Goal: Task Accomplishment & Management: Manage account settings

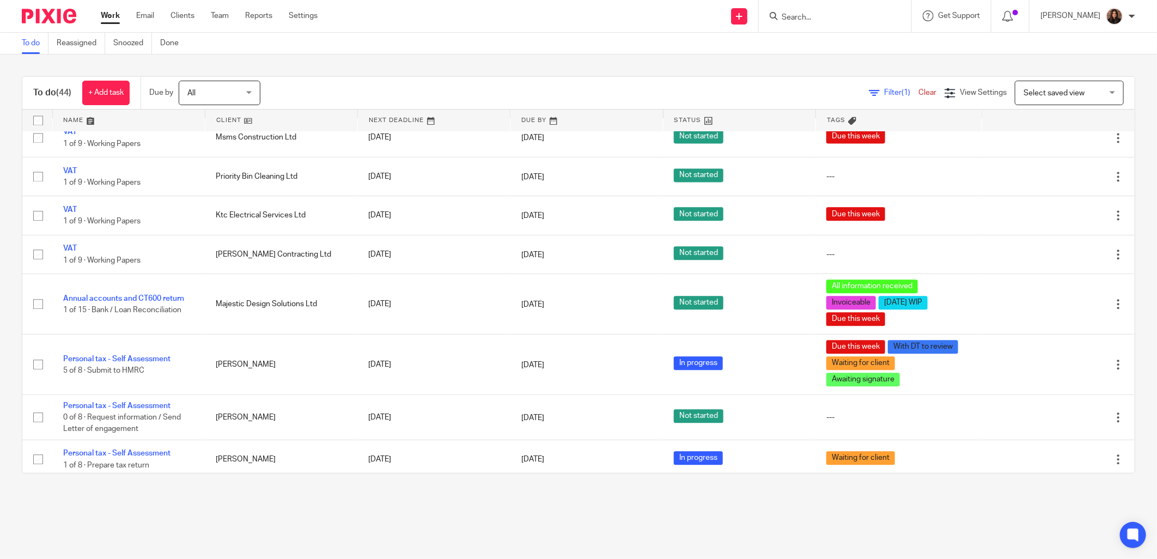
scroll to position [1617, 0]
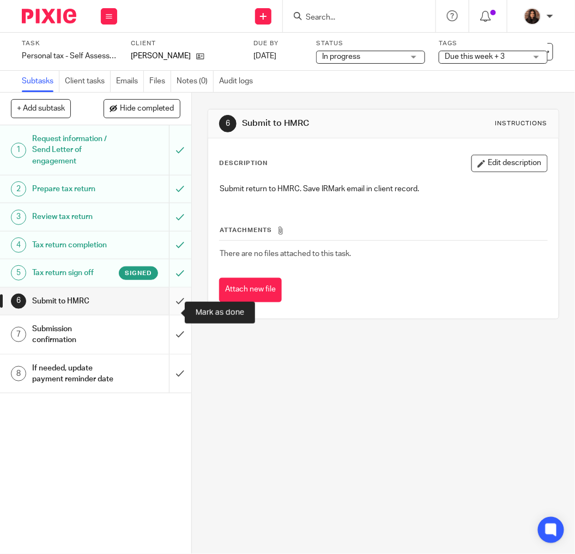
click at [167, 309] on input "submit" at bounding box center [95, 301] width 191 height 27
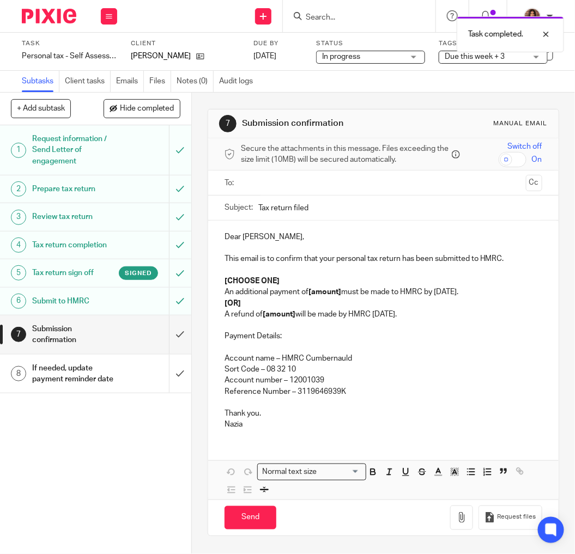
click at [274, 187] on input "text" at bounding box center [383, 182] width 276 height 13
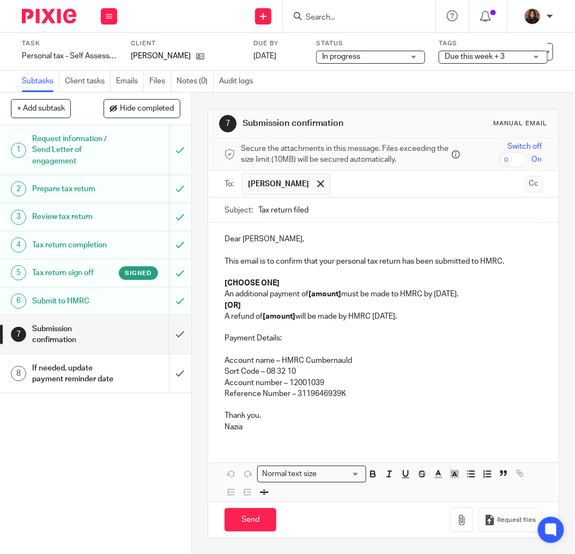
click at [312, 210] on input "Tax return filed" at bounding box center [400, 210] width 284 height 25
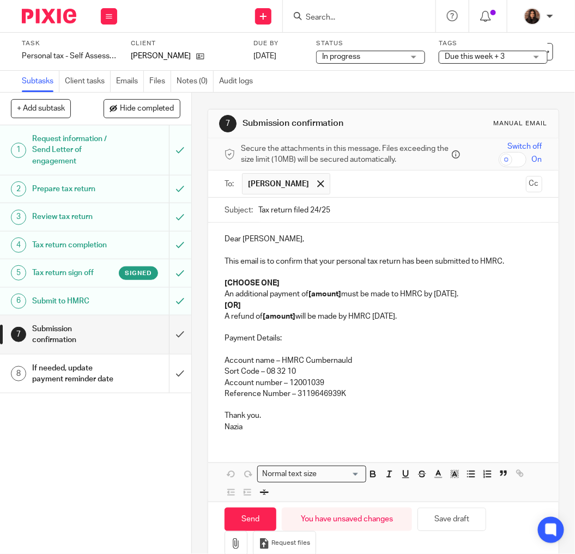
click at [306, 208] on input "Tax return filed 24/25" at bounding box center [400, 210] width 284 height 25
click at [306, 210] on input "Tax return filed- 24/25" at bounding box center [400, 210] width 284 height 25
type input "Tax return filed - 24/25"
click at [275, 240] on p "Dear Michael," at bounding box center [383, 239] width 318 height 11
drag, startPoint x: 273, startPoint y: 238, endPoint x: 199, endPoint y: 238, distance: 74.1
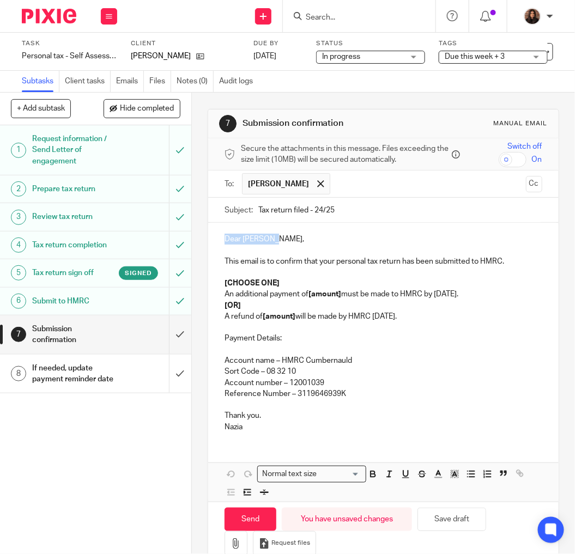
click at [199, 238] on div "7 Submission confirmation Manual email Secure the attachments in this message. …" at bounding box center [383, 323] width 383 height 461
drag, startPoint x: 244, startPoint y: 305, endPoint x: 200, endPoint y: 307, distance: 43.6
click at [200, 307] on div "7 Submission confirmation Manual email Secure the attachments in this message. …" at bounding box center [383, 323] width 383 height 461
drag, startPoint x: 281, startPoint y: 282, endPoint x: 164, endPoint y: 282, distance: 116.6
click at [164, 282] on div "+ Add subtask Hide completed Cancel + Add 1 Request information / Send Letter o…" at bounding box center [287, 323] width 575 height 461
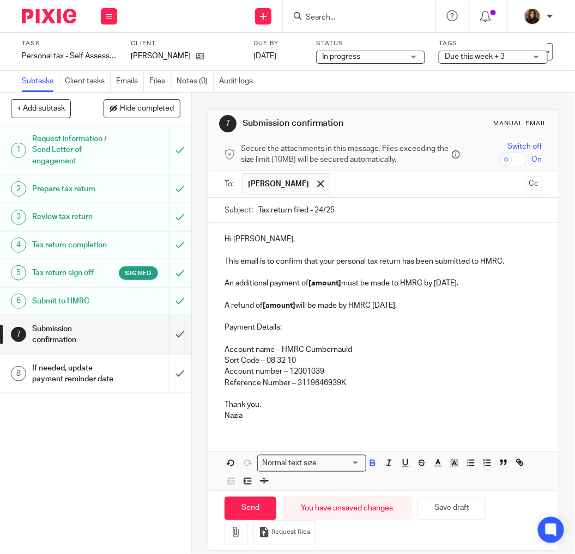
drag, startPoint x: 425, startPoint y: 302, endPoint x: 221, endPoint y: 307, distance: 203.8
click at [224, 307] on p "A refund of [amount] will be made by HMRC within 12 weeks." at bounding box center [383, 305] width 318 height 11
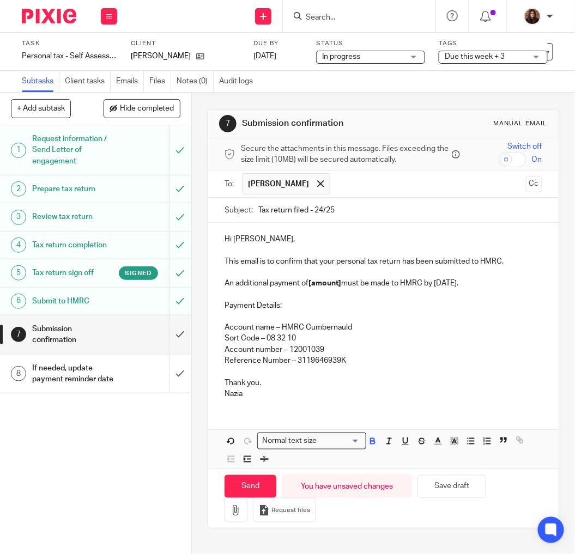
click at [339, 283] on strong "[amount]" at bounding box center [324, 283] width 33 height 8
click at [349, 210] on input "Tax return filed - 24/25" at bounding box center [400, 210] width 284 height 25
click at [254, 243] on p "Hi Mike," at bounding box center [383, 239] width 318 height 11
click at [267, 283] on p "An additional payment of [] must be made to HMRC by 31 January." at bounding box center [383, 283] width 318 height 11
click at [271, 280] on strong "[]" at bounding box center [272, 283] width 5 height 8
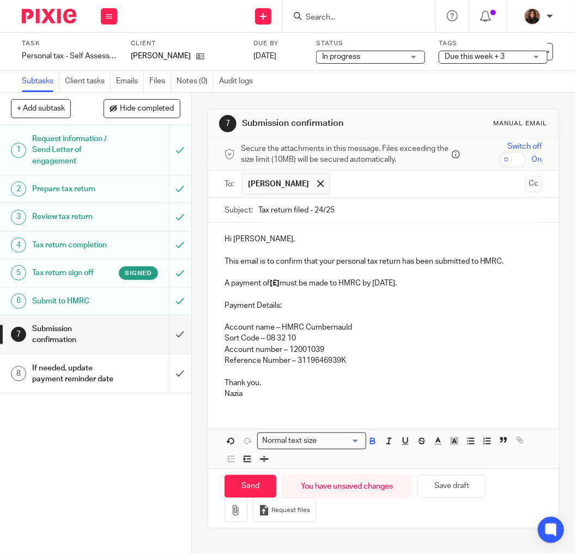
click at [271, 282] on strong "[£]" at bounding box center [275, 283] width 10 height 8
click at [273, 284] on strong "[£]" at bounding box center [275, 283] width 10 height 8
click at [445, 284] on p "A payment of [£7,556.25] must be made to HMRC by 31 January." at bounding box center [383, 283] width 318 height 11
click at [291, 307] on p "Payment Details:" at bounding box center [383, 305] width 318 height 11
click at [260, 379] on p "Thank you." at bounding box center [383, 383] width 318 height 11
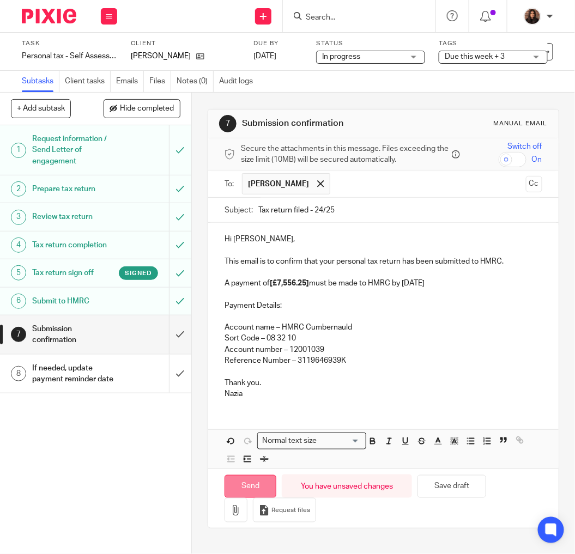
click at [247, 482] on input "Send" at bounding box center [250, 486] width 52 height 23
type input "Sent"
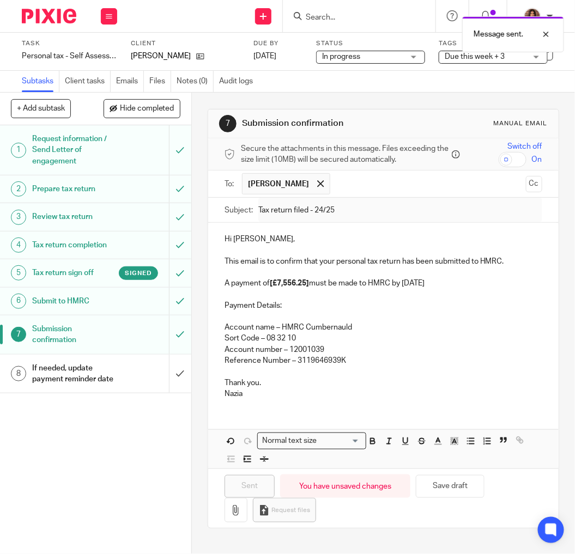
click at [71, 388] on h1 "If needed, update payment reminder date" at bounding box center [74, 374] width 84 height 28
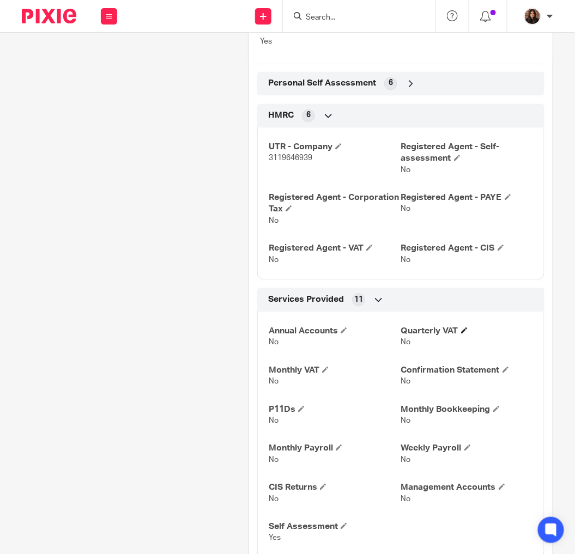
scroll to position [485, 0]
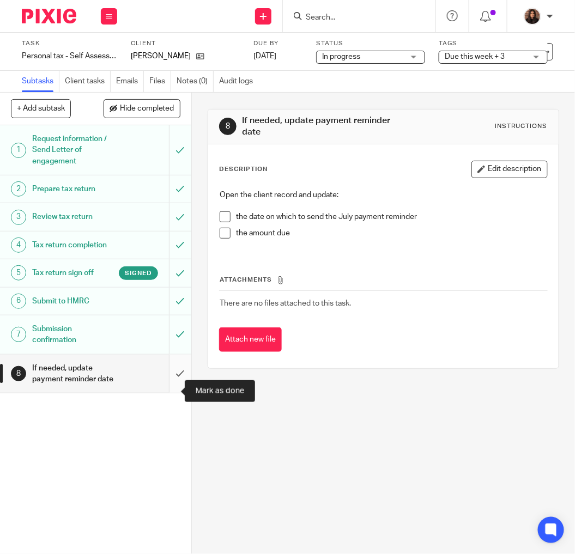
click at [167, 387] on input "submit" at bounding box center [95, 374] width 191 height 39
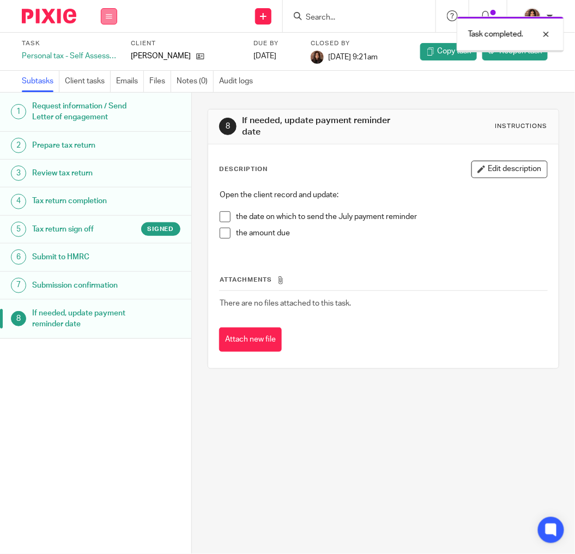
click at [106, 15] on icon at bounding box center [109, 16] width 7 height 7
click at [106, 48] on link "Work" at bounding box center [103, 51] width 19 height 8
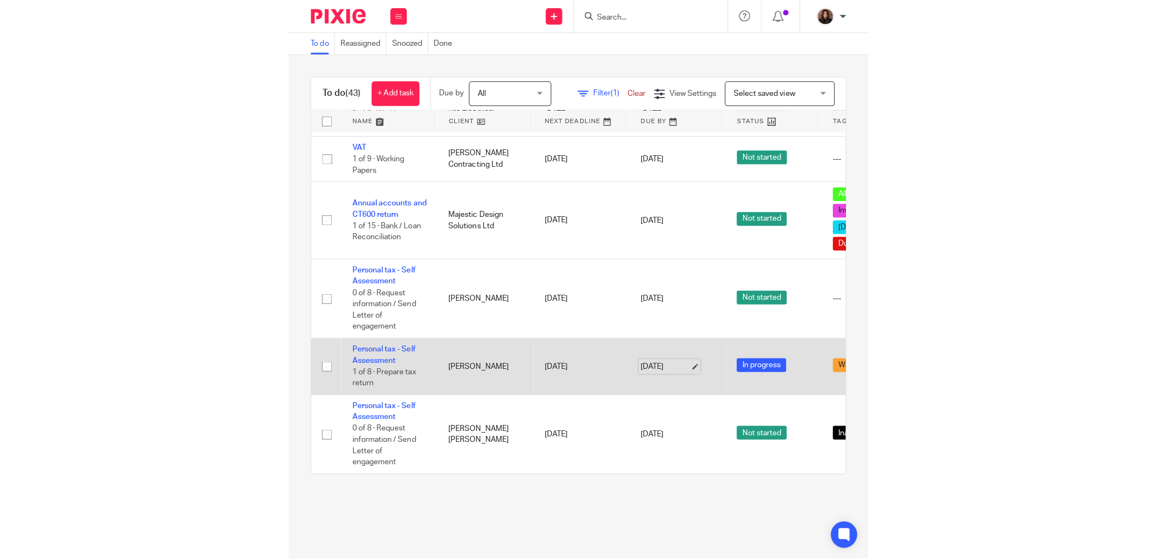
scroll to position [1556, 0]
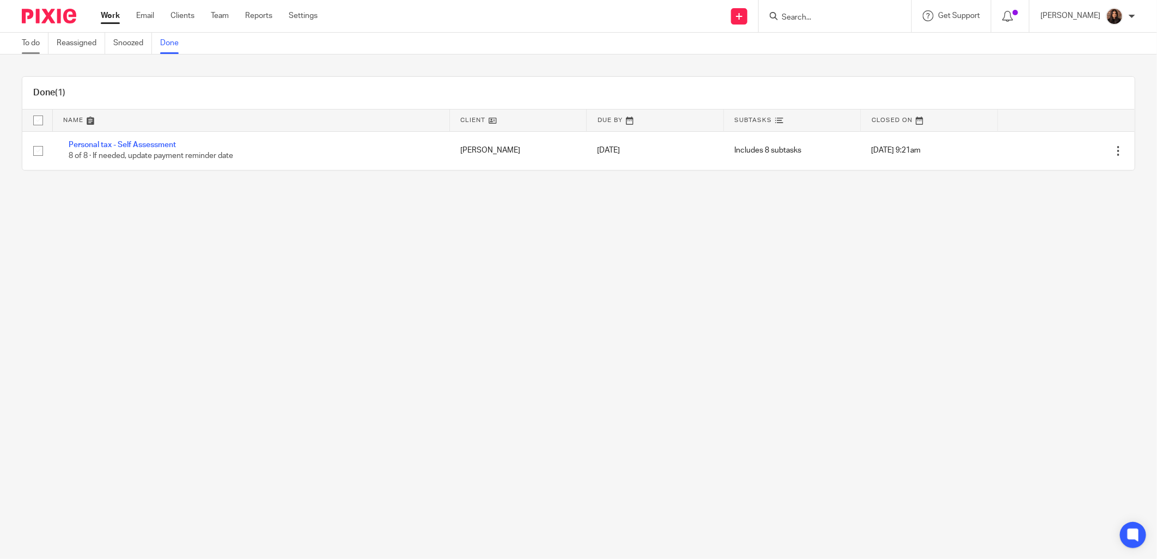
click at [25, 44] on link "To do" at bounding box center [35, 43] width 27 height 21
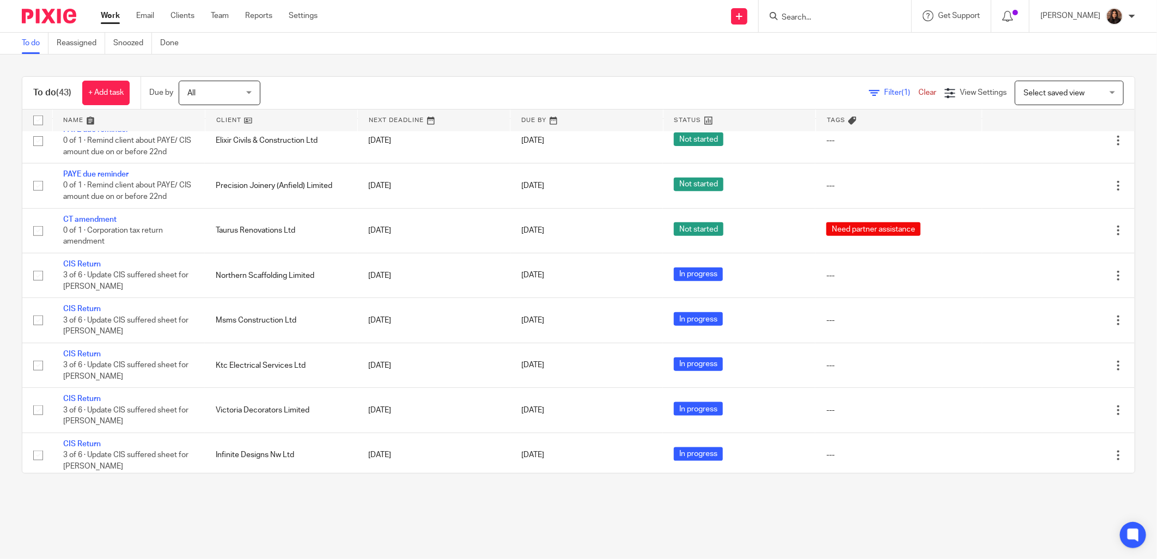
scroll to position [807, 0]
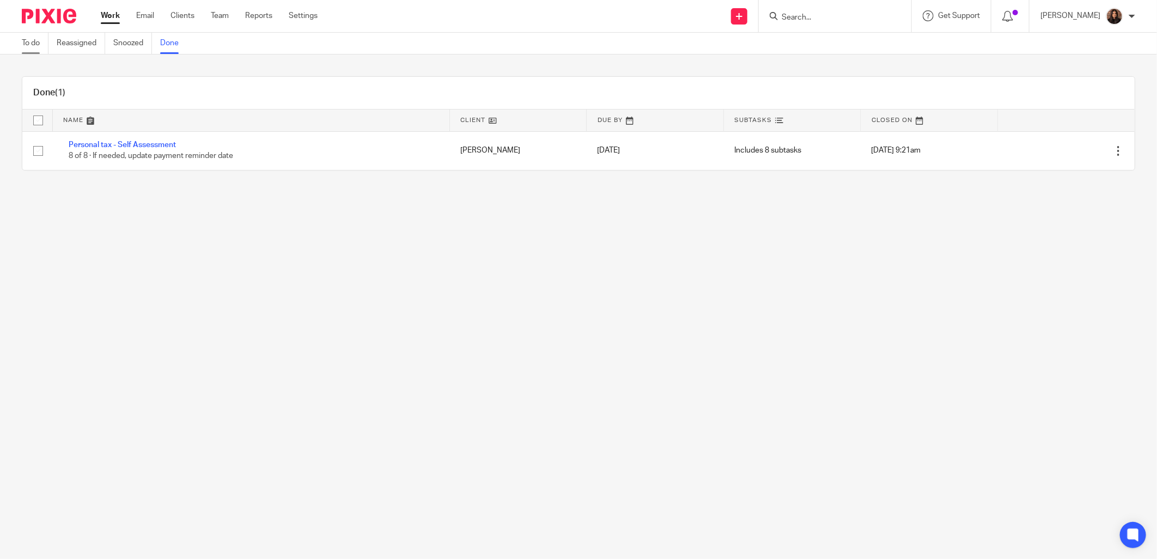
click at [34, 34] on link "To do" at bounding box center [35, 43] width 27 height 21
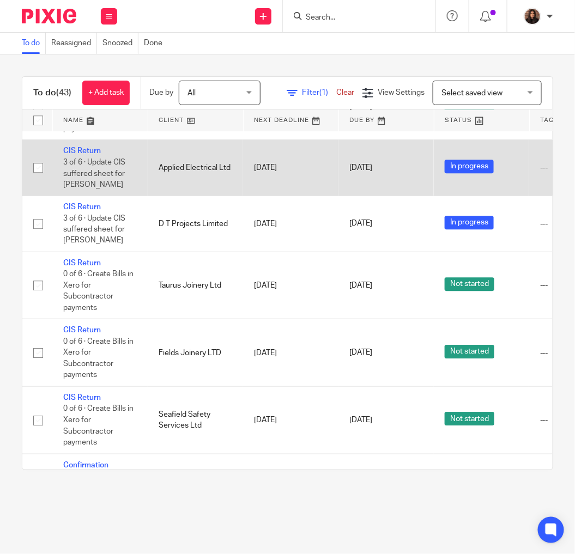
scroll to position [1811, 0]
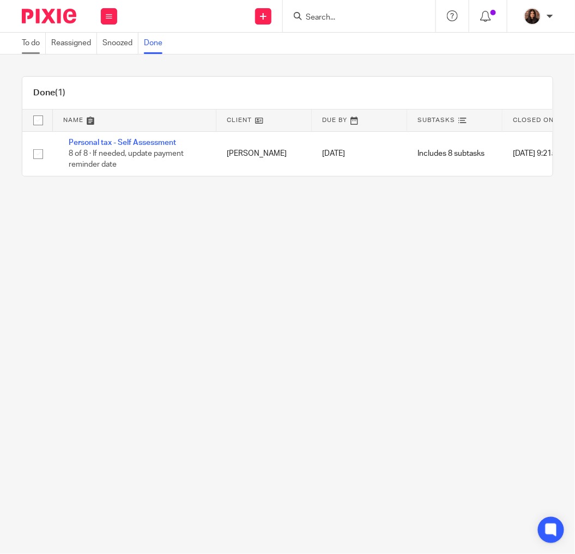
click at [33, 44] on link "To do" at bounding box center [34, 43] width 24 height 21
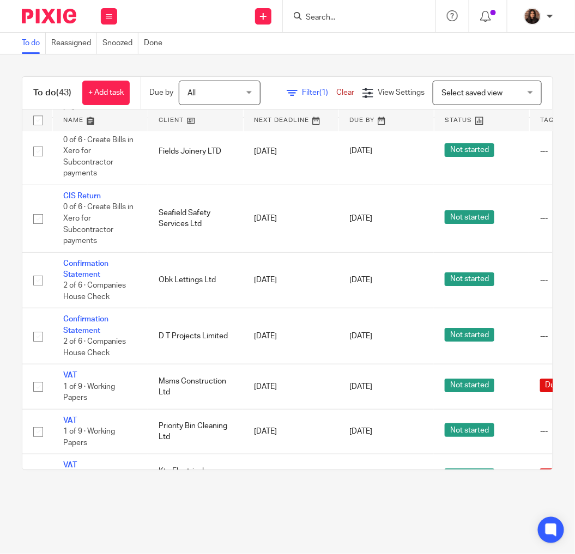
scroll to position [1709, 0]
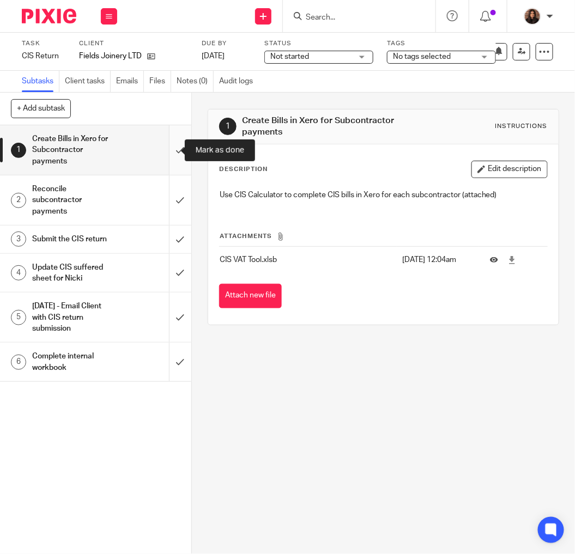
click at [170, 149] on input "submit" at bounding box center [95, 150] width 191 height 50
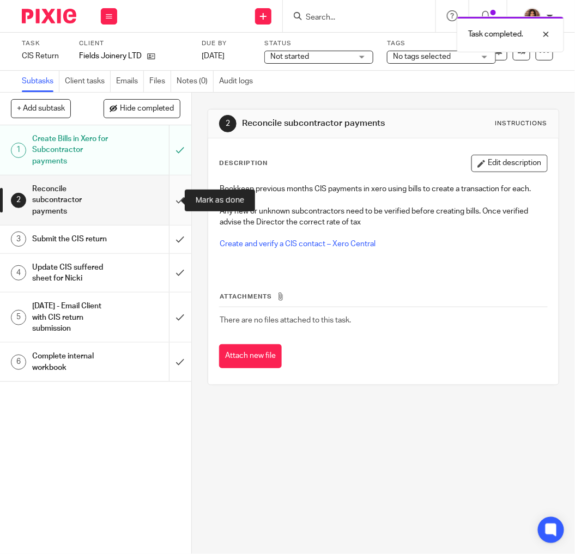
click at [167, 198] on input "submit" at bounding box center [95, 200] width 191 height 50
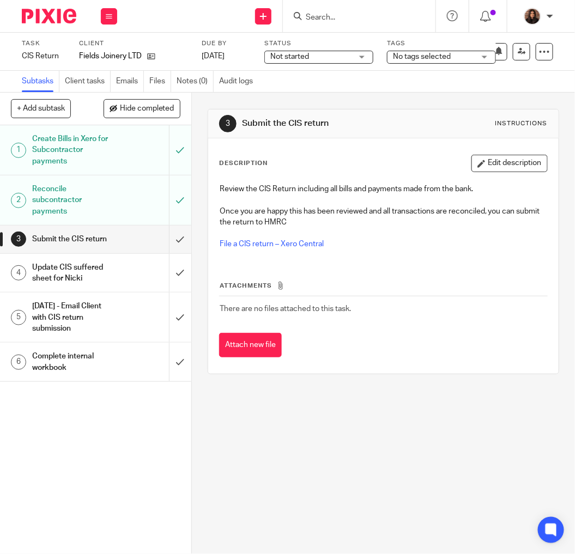
click at [340, 9] on form at bounding box center [363, 16] width 116 height 14
click at [340, 18] on input "Search" at bounding box center [354, 18] width 98 height 10
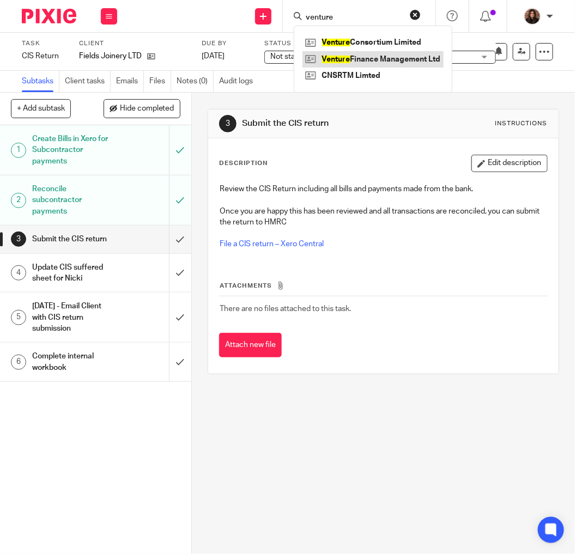
type input "venture"
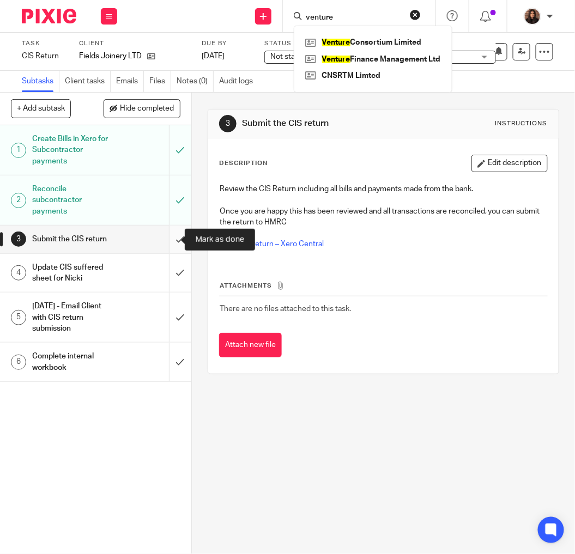
click at [166, 236] on input "submit" at bounding box center [95, 239] width 191 height 27
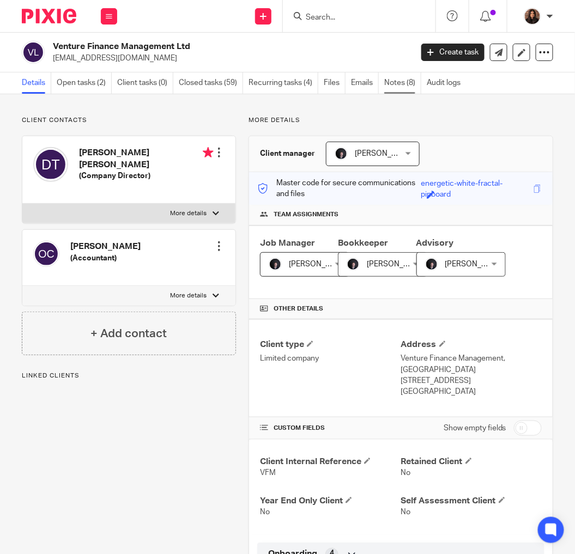
click at [412, 83] on link "Notes (8)" at bounding box center [402, 82] width 37 height 21
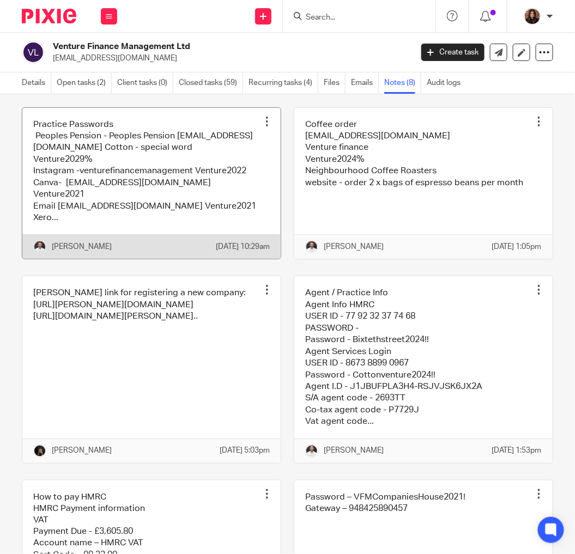
scroll to position [202, 0]
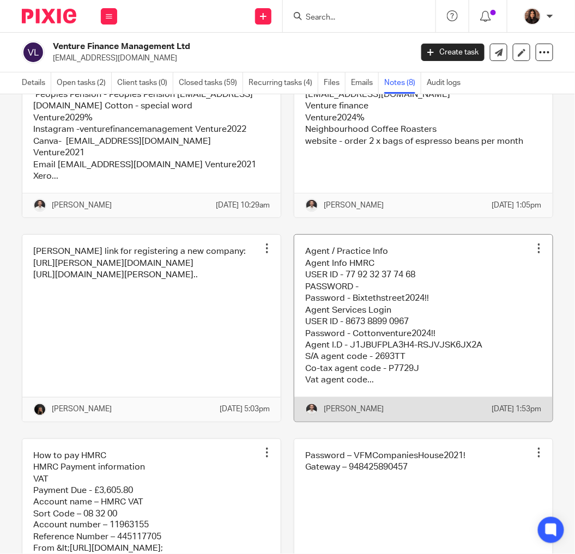
click at [339, 339] on link at bounding box center [423, 328] width 258 height 186
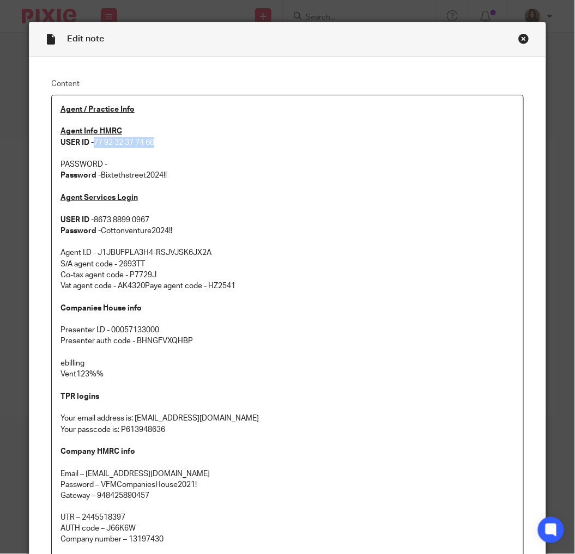
drag, startPoint x: 91, startPoint y: 142, endPoint x: 163, endPoint y: 142, distance: 72.5
click at [163, 142] on p "Agent Info HMRC USER ID - 77 92 32 37 74 68" at bounding box center [287, 137] width 454 height 22
copy p "77 92 32 37 74 68"
drag, startPoint x: 169, startPoint y: 175, endPoint x: 96, endPoint y: 179, distance: 72.5
click at [96, 179] on p "Password - Bixtethstreet2024!!" at bounding box center [287, 175] width 454 height 11
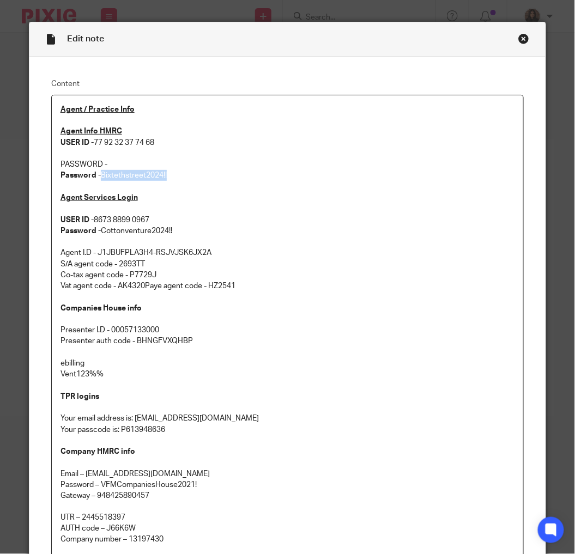
copy p "Bixtethstreet2024!!"
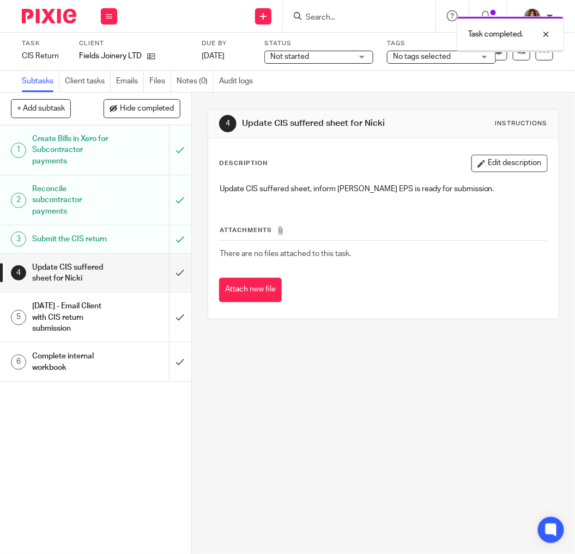
click at [325, 50] on div "Task completed." at bounding box center [426, 31] width 277 height 41
click at [323, 55] on span "Not started" at bounding box center [311, 56] width 82 height 11
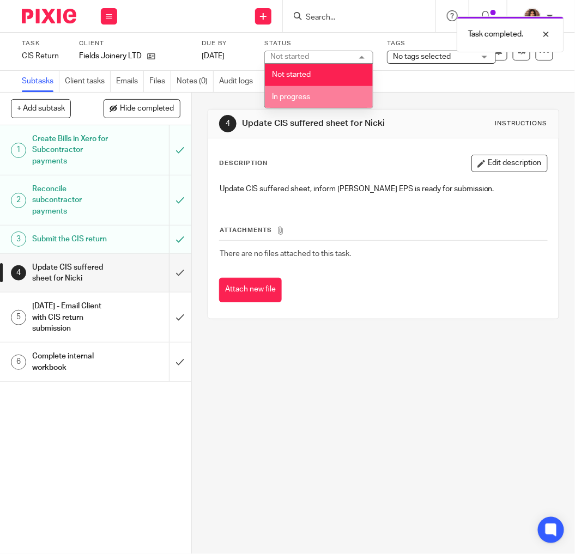
click at [300, 99] on span "In progress" at bounding box center [291, 97] width 38 height 8
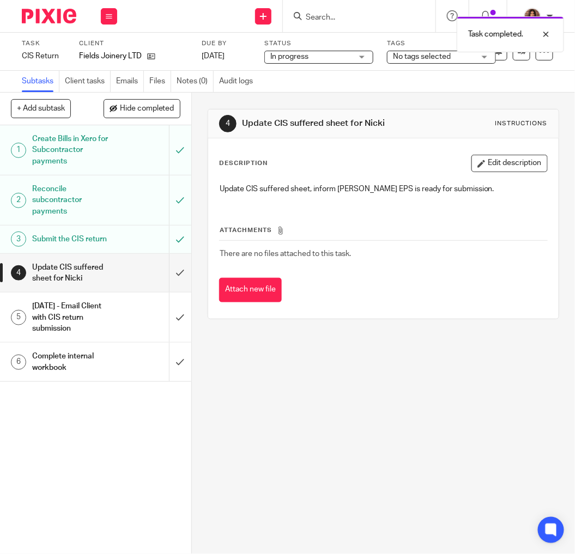
drag, startPoint x: 215, startPoint y: 13, endPoint x: 222, endPoint y: 10, distance: 7.1
click at [216, 13] on div "Send new email Create task Add client Request signature Get Support Contact via…" at bounding box center [351, 16] width 447 height 32
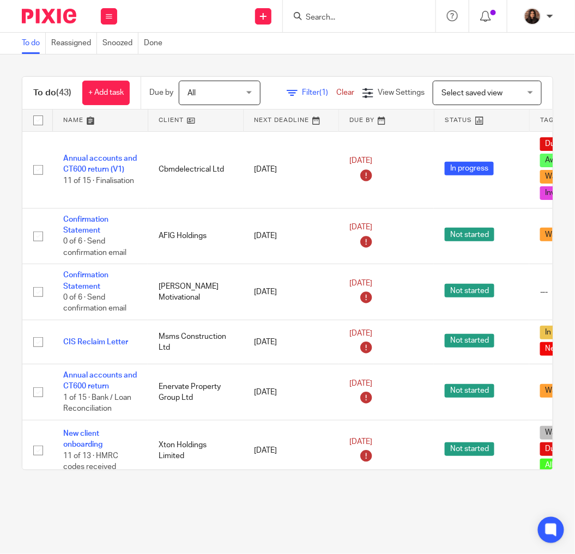
click at [336, 89] on span "Filter (1)" at bounding box center [319, 93] width 34 height 8
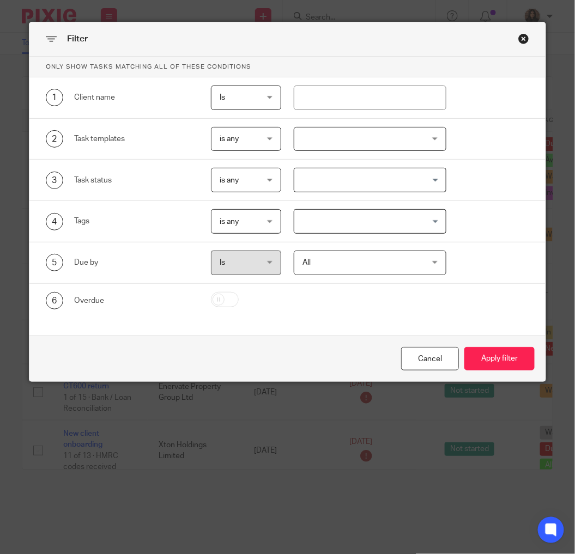
click at [368, 131] on div at bounding box center [370, 139] width 153 height 25
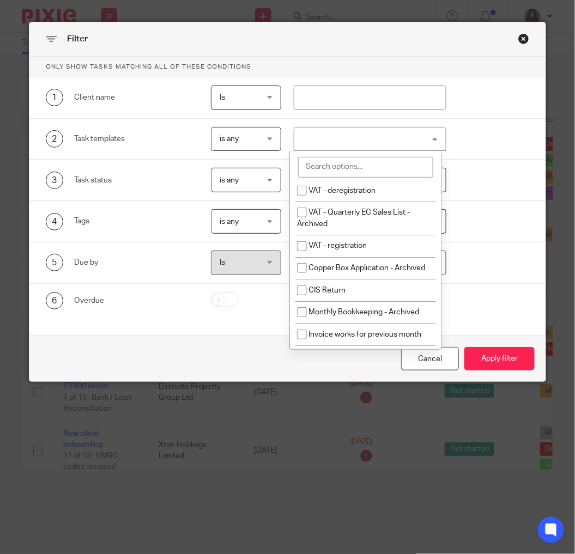
scroll to position [404, 0]
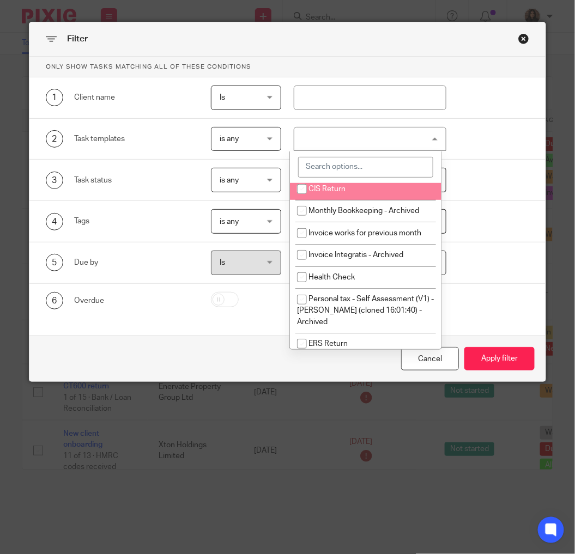
click at [340, 200] on li "CIS Return" at bounding box center [365, 189] width 151 height 22
checkbox input "true"
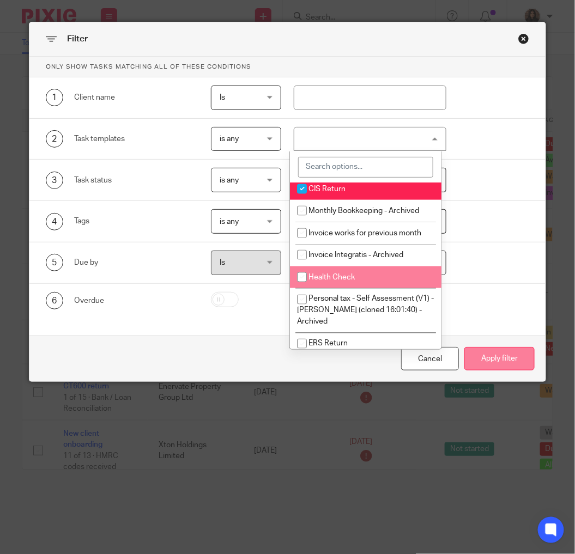
click at [499, 360] on button "Apply filter" at bounding box center [499, 358] width 70 height 23
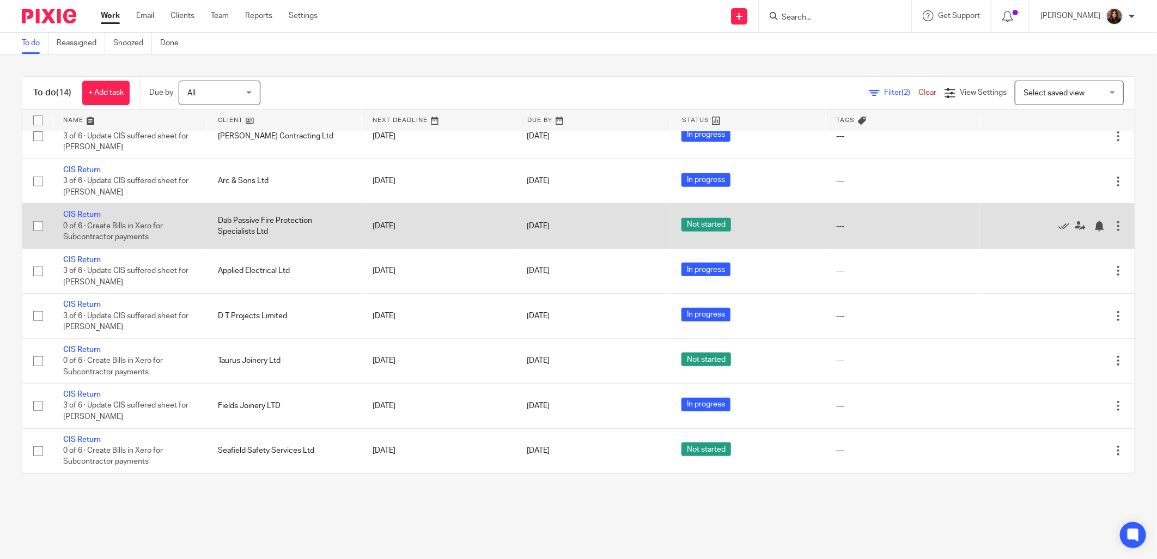
scroll to position [294, 0]
